Goal: Task Accomplishment & Management: Manage account settings

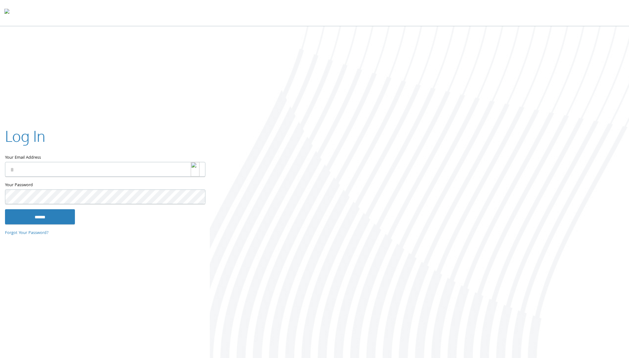
click at [197, 169] on img at bounding box center [195, 169] width 9 height 15
type input "**********"
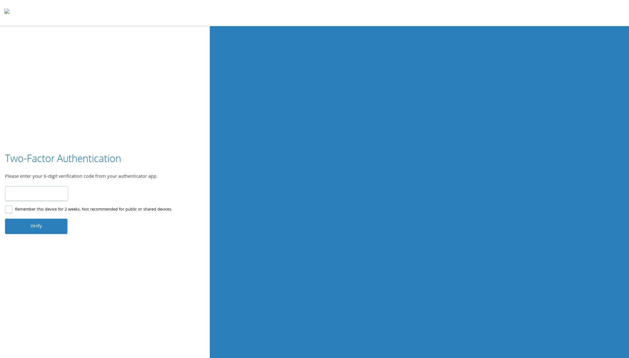
type input "******"
